Goal: Task Accomplishment & Management: Manage account settings

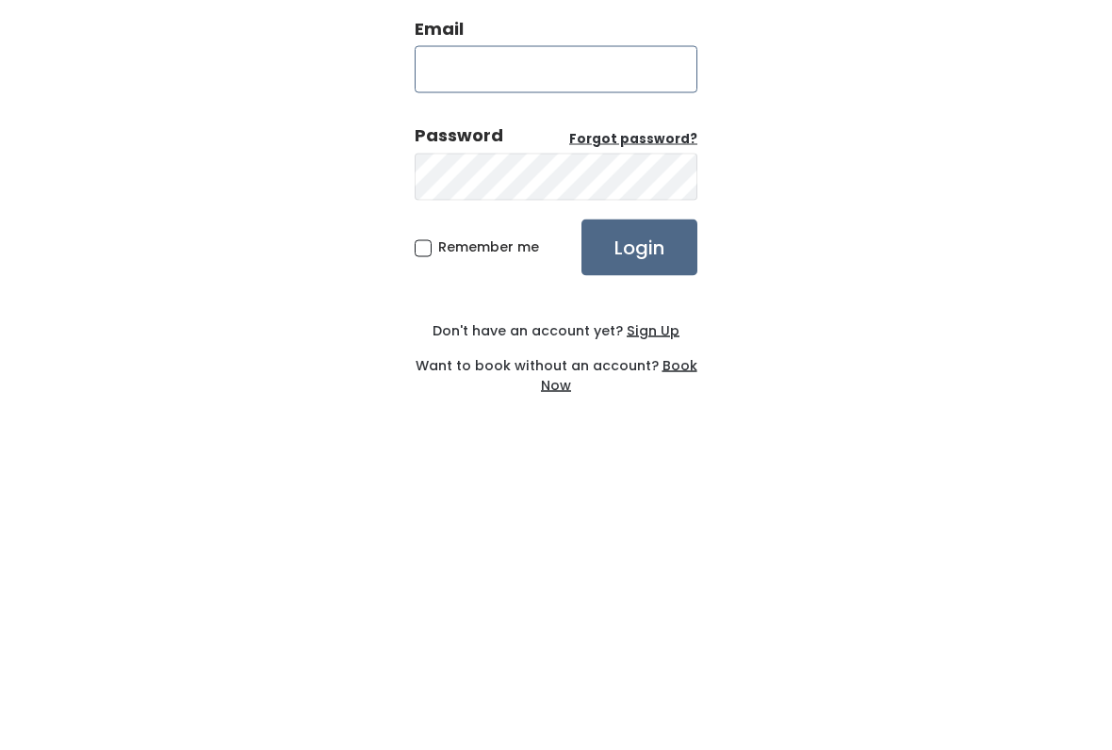
type input "[DOMAIN_NAME][EMAIL_ADDRESS][DOMAIN_NAME]"
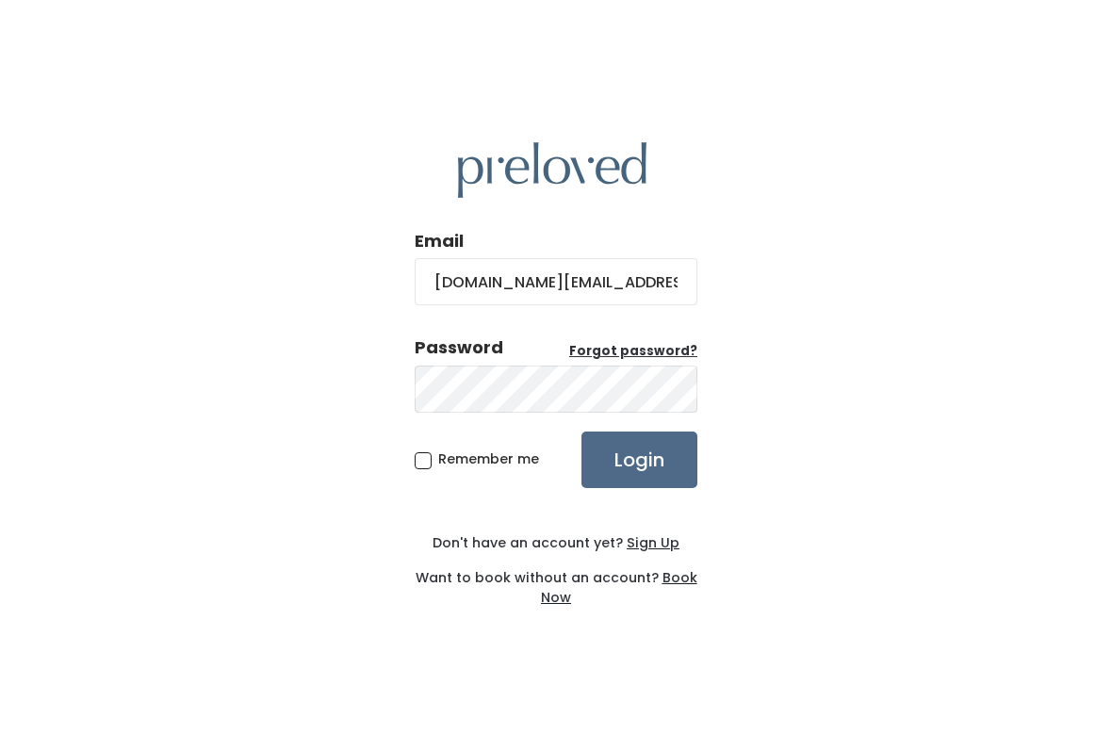
click at [664, 453] on input "Login" at bounding box center [640, 460] width 116 height 57
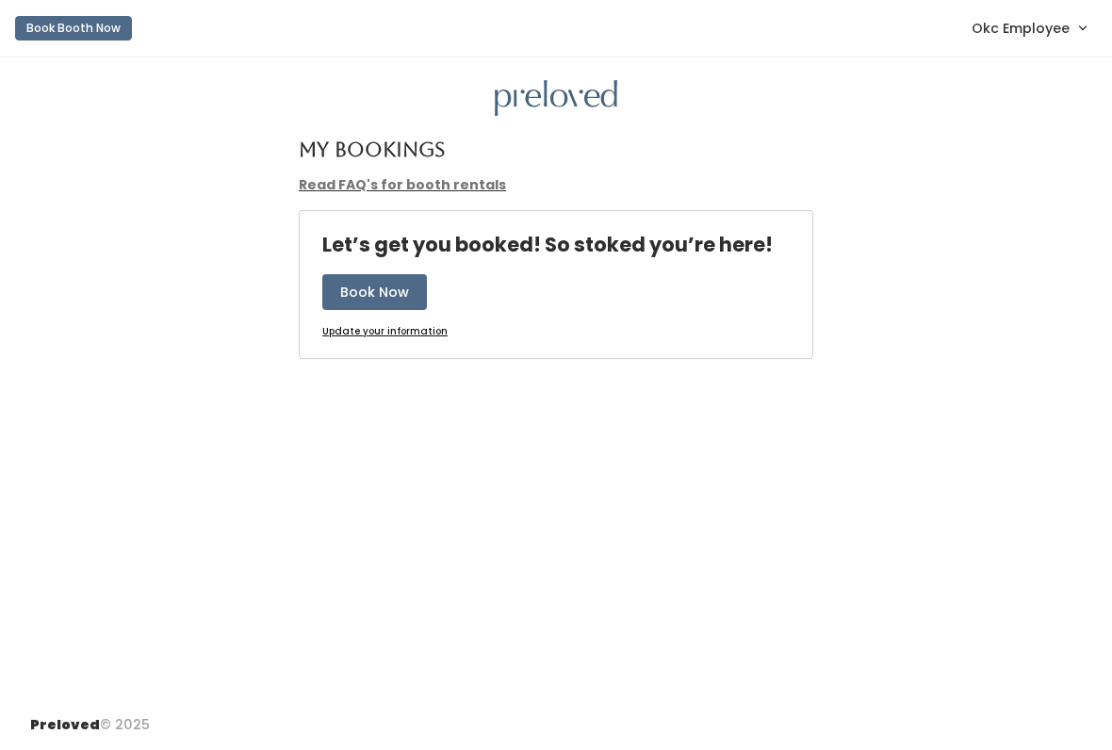
click at [1061, 29] on span "Okc Employee" at bounding box center [1021, 28] width 98 height 21
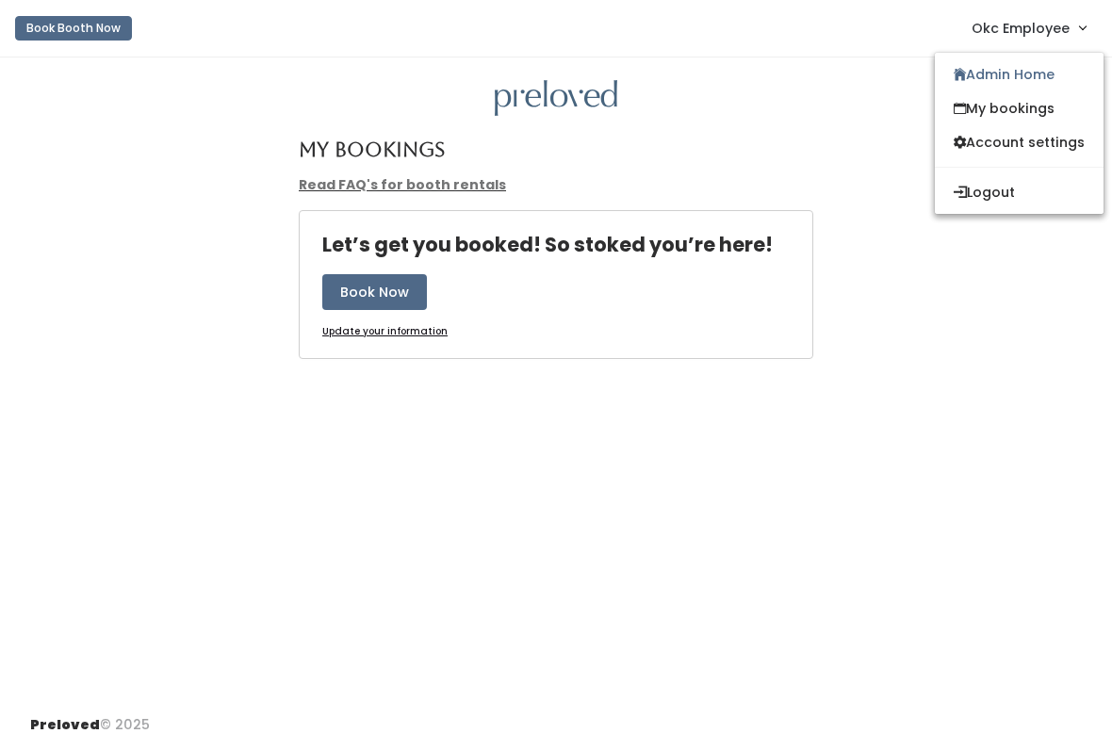
click at [1050, 75] on link "Admin Home" at bounding box center [1019, 75] width 169 height 34
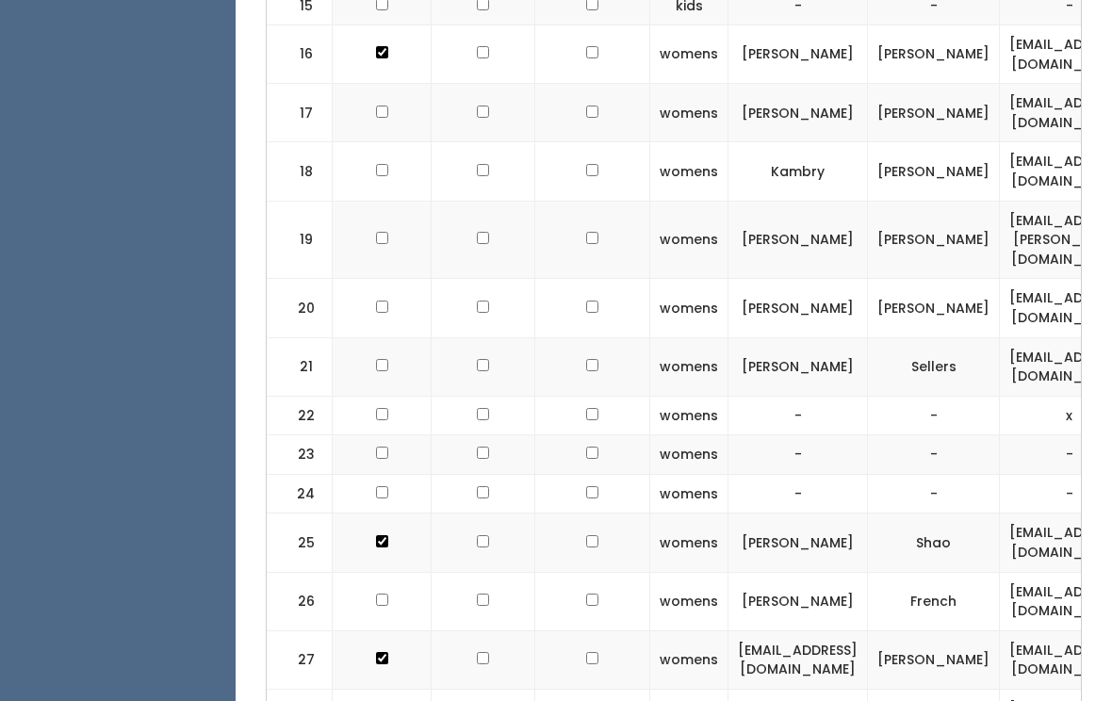
scroll to position [1338, 0]
click at [392, 150] on td at bounding box center [382, 172] width 99 height 58
click at [378, 169] on td at bounding box center [382, 172] width 99 height 58
click at [380, 165] on input "checkbox" at bounding box center [382, 171] width 12 height 12
checkbox input "true"
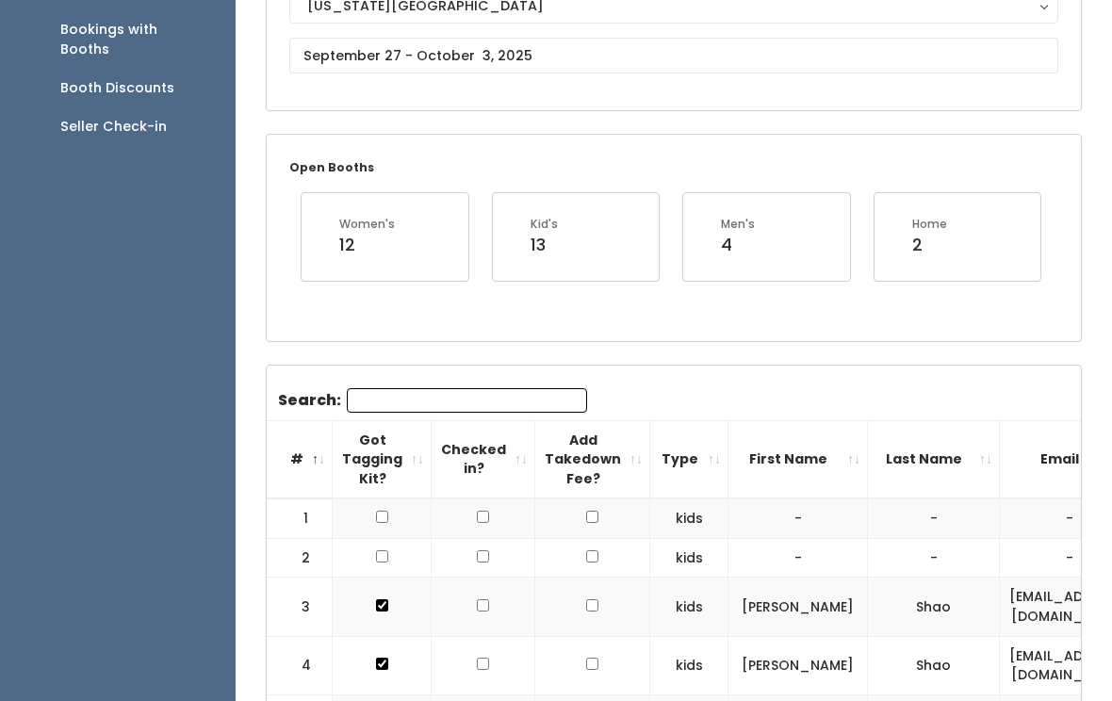
scroll to position [0, 0]
